Goal: Use online tool/utility: Use online tool/utility

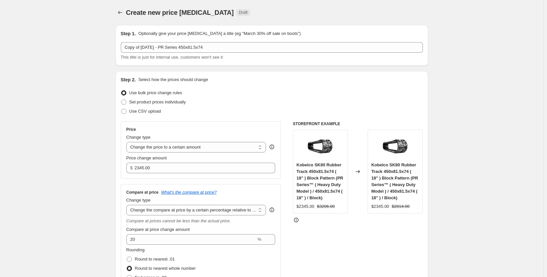
select select "pp"
select select "title"
select select "contains"
select select "title"
select select "contains"
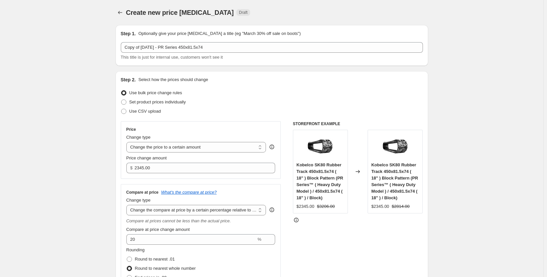
select select "tag"
select select "not_equal"
click at [121, 14] on icon "Price change jobs" at bounding box center [120, 12] width 4 height 3
